Goal: Task Accomplishment & Management: Manage account settings

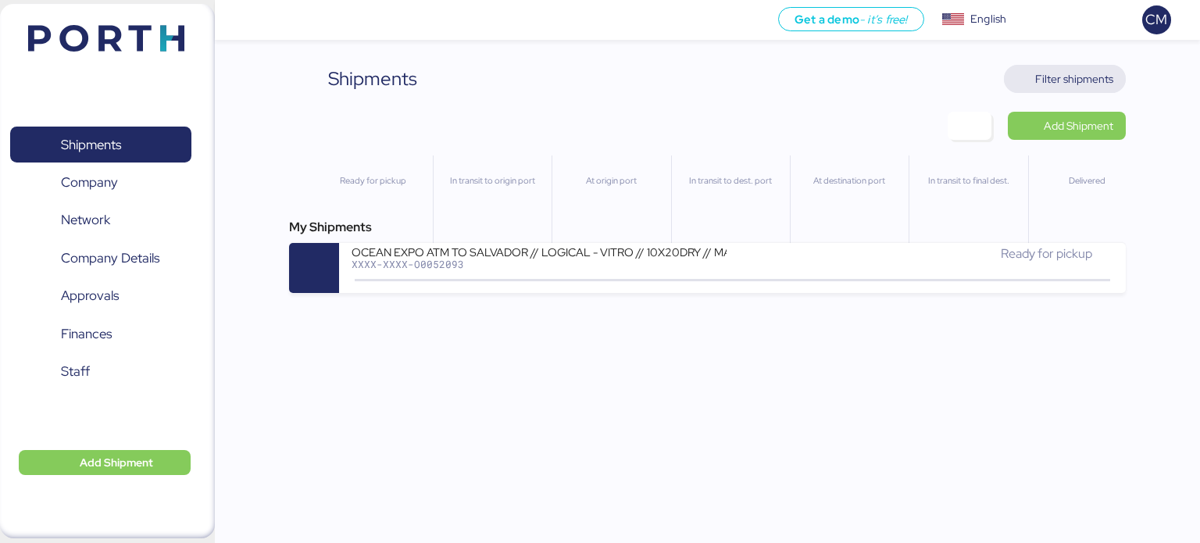
click at [1080, 70] on span "Filter shipments" at bounding box center [1074, 79] width 78 height 19
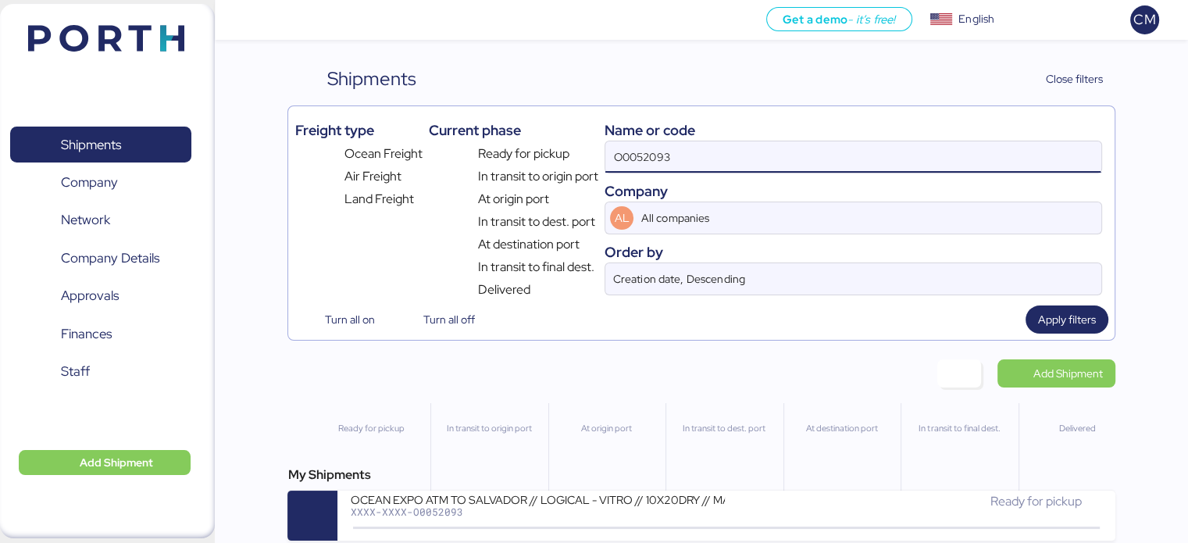
click at [637, 153] on input "O0052093" at bounding box center [852, 156] width 495 height 31
paste input "O0052093"
type input "O0052093"
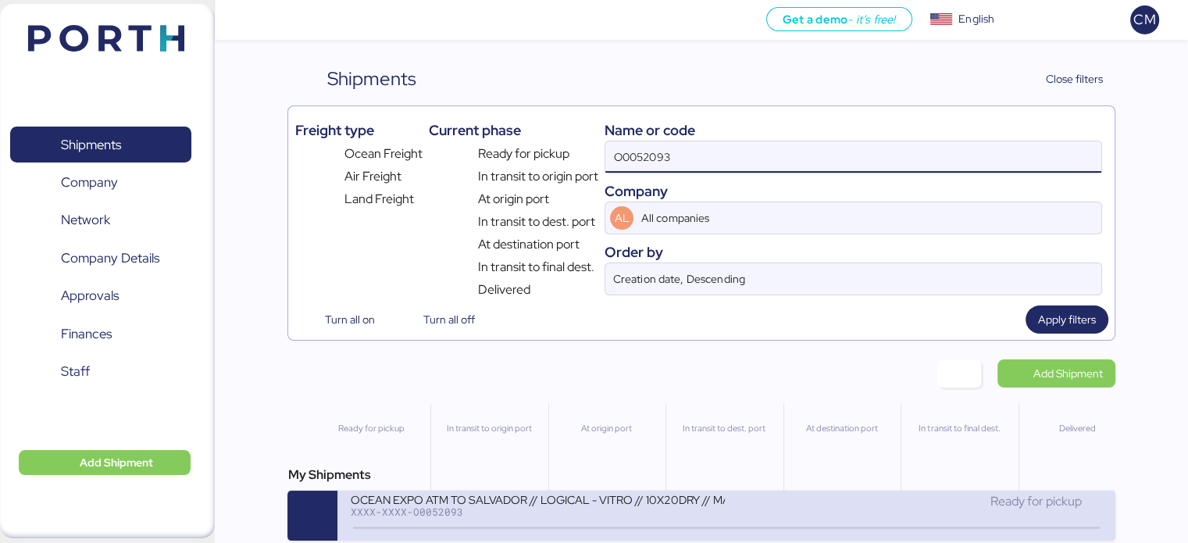
click at [493, 515] on div "XXXX-XXXX-O0052093" at bounding box center [537, 511] width 375 height 11
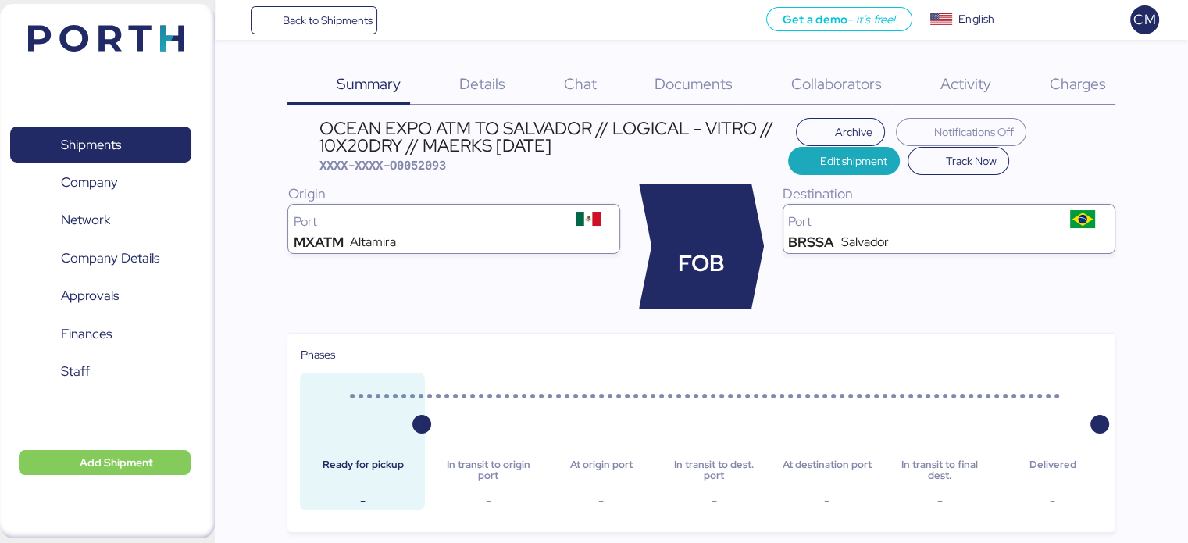
click at [1072, 94] on div "Charges 0" at bounding box center [1058, 85] width 115 height 41
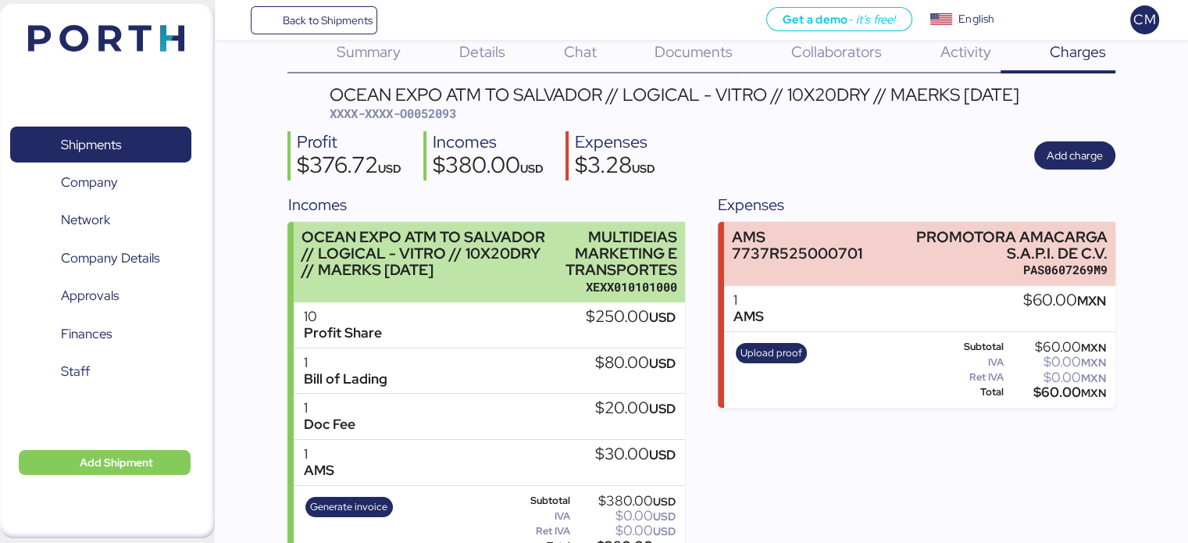
scroll to position [62, 0]
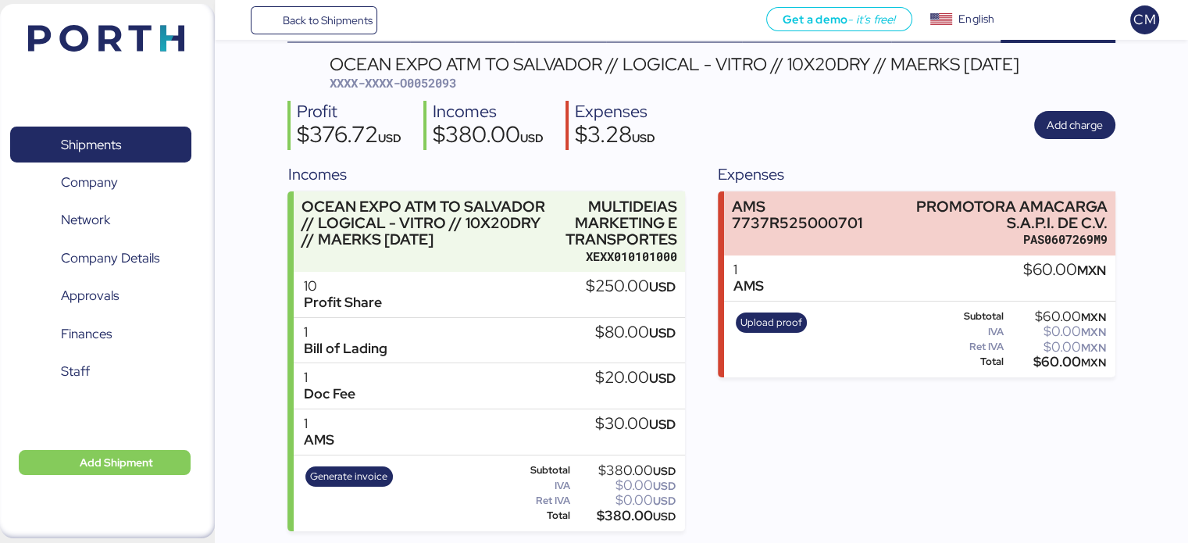
click at [525, 311] on div "10 Profit Share $250.00 USD" at bounding box center [489, 295] width 391 height 46
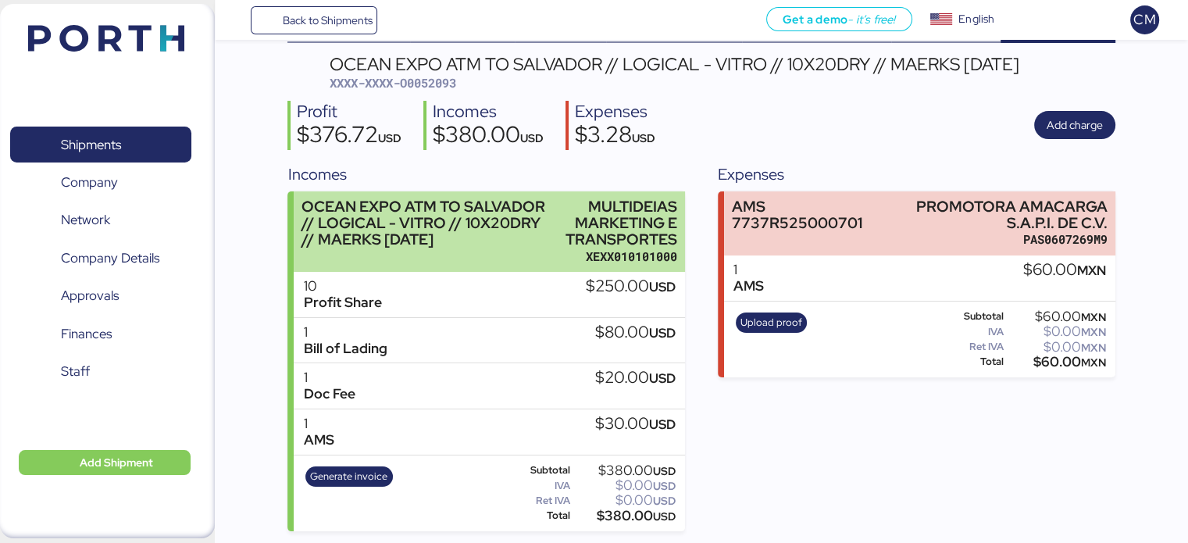
click at [509, 227] on div "OCEAN EXPO ATM TO SALVADOR // LOGICAL - VITRO // 10X20DRY // MAERKS [DATE]" at bounding box center [425, 222] width 246 height 49
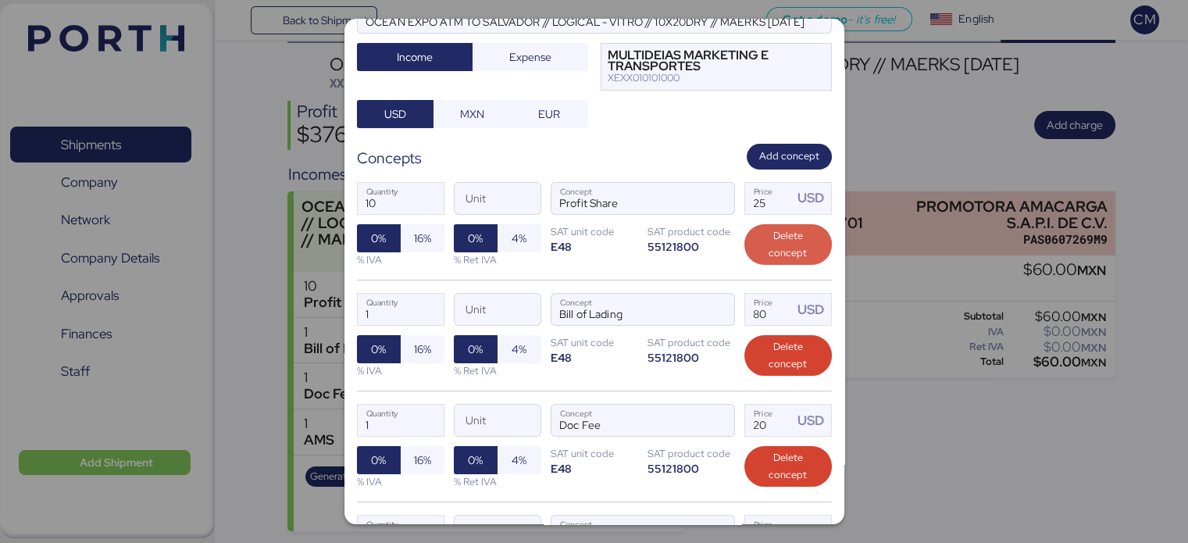
scroll to position [156, 0]
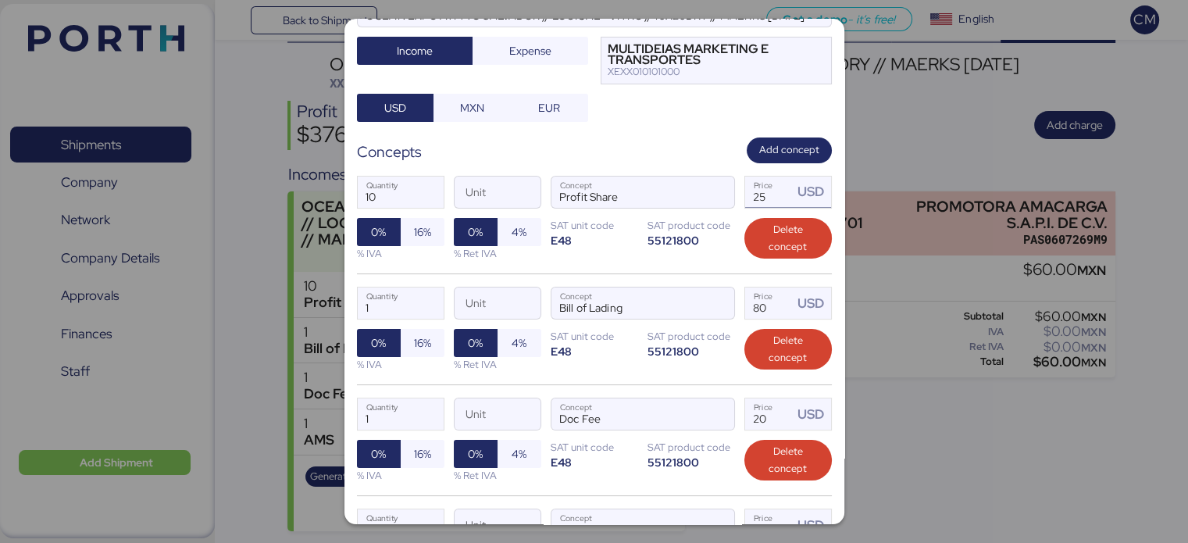
click at [752, 193] on input "25" at bounding box center [769, 192] width 48 height 31
type input "2"
type input "50"
click at [708, 262] on div "10 Quantity Unit Profit Share Concept 50 Price USD 0% 16% % IVA 0% 4% % Ret IVA…" at bounding box center [594, 218] width 475 height 110
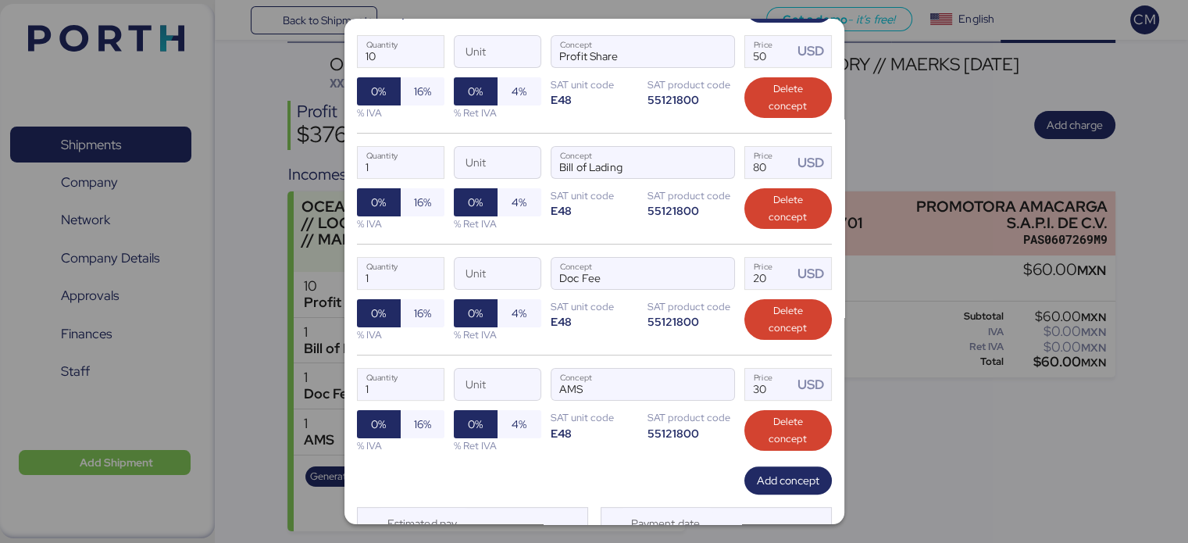
scroll to position [359, 0]
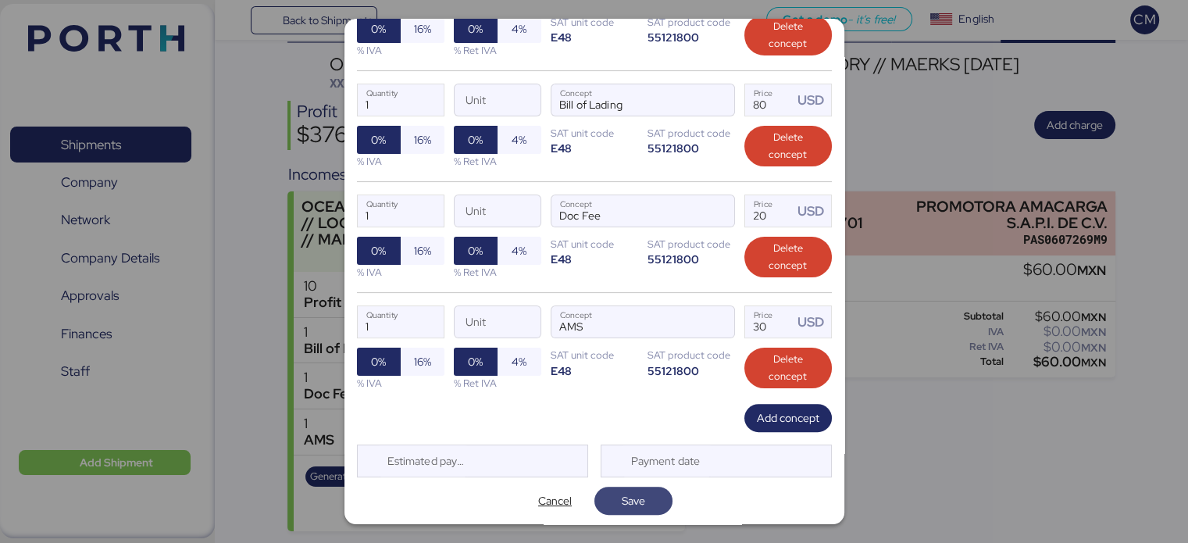
click at [628, 502] on span "Save" at bounding box center [633, 500] width 23 height 19
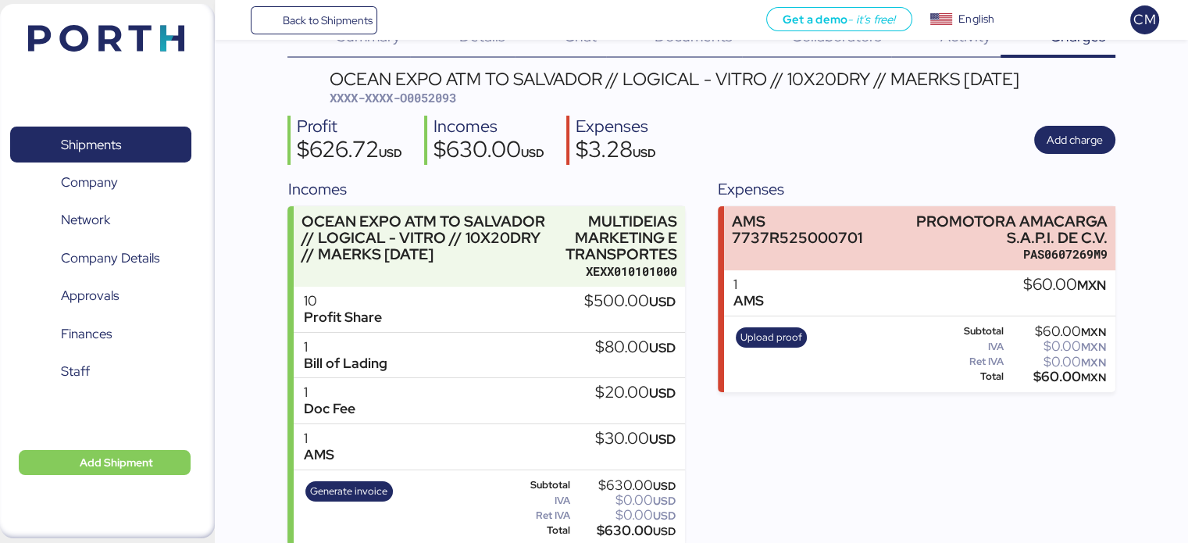
scroll to position [62, 0]
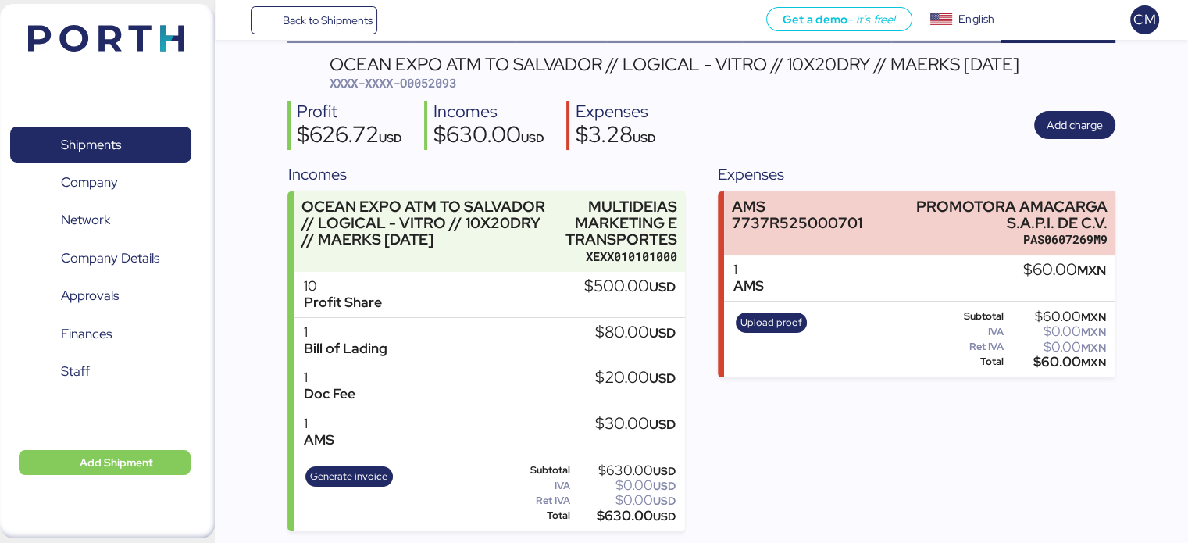
click at [780, 443] on div "Expenses AMS 7737R525000701 PROMOTORA AMACARGA S.A.P.I. DE C.V. PAS0607269M9 1 …" at bounding box center [916, 346] width 397 height 369
drag, startPoint x: 313, startPoint y: 134, endPoint x: 380, endPoint y: 136, distance: 67.2
click at [380, 136] on div "$626.72 USD" at bounding box center [349, 136] width 105 height 27
copy div "626.72"
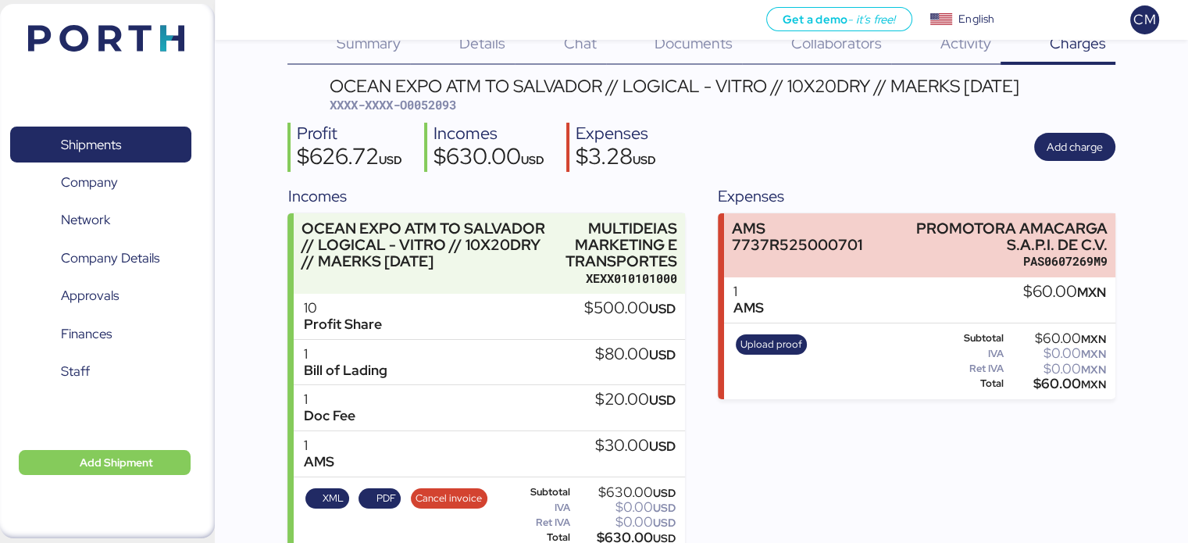
scroll to position [62, 0]
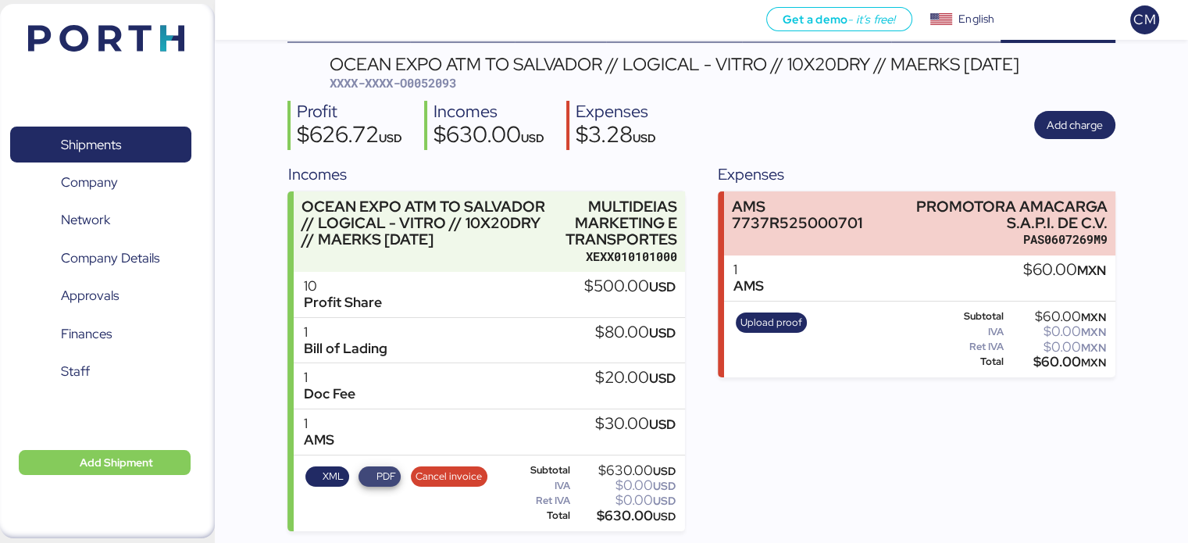
click at [372, 480] on span "PDF" at bounding box center [380, 476] width 32 height 17
